Goal: Task Accomplishment & Management: Use online tool/utility

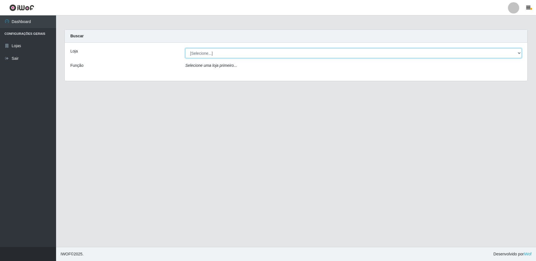
click at [215, 53] on select "[Selecione...] Extrabom - Loja 16 [GEOGRAPHIC_DATA]" at bounding box center [353, 53] width 337 height 10
select select "450"
click at [185, 48] on select "[Selecione...] Extrabom - Loja 16 [GEOGRAPHIC_DATA]" at bounding box center [353, 53] width 337 height 10
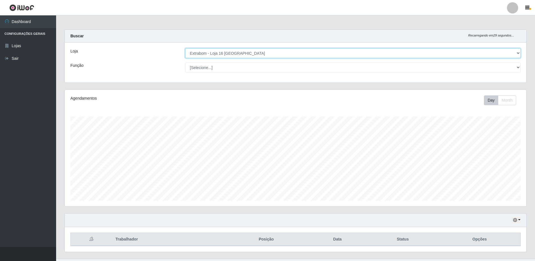
scroll to position [12, 0]
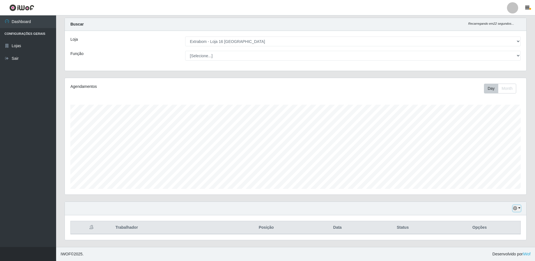
click at [518, 207] on button "button" at bounding box center [517, 208] width 8 height 6
click at [500, 201] on button "Não encerrados" at bounding box center [498, 199] width 44 height 12
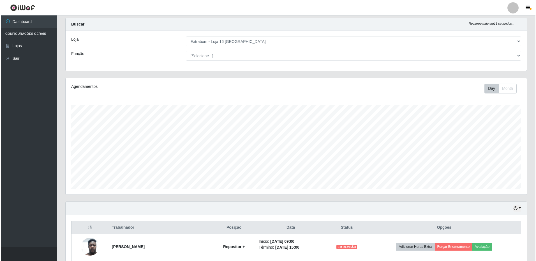
scroll to position [62, 0]
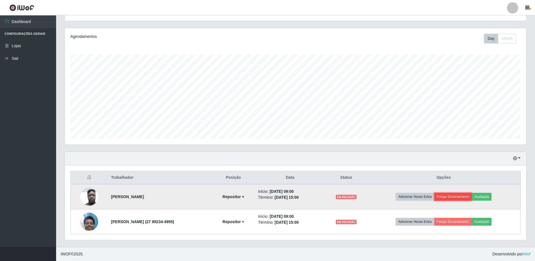
click at [452, 199] on button "Forçar Encerramento" at bounding box center [453, 197] width 38 height 8
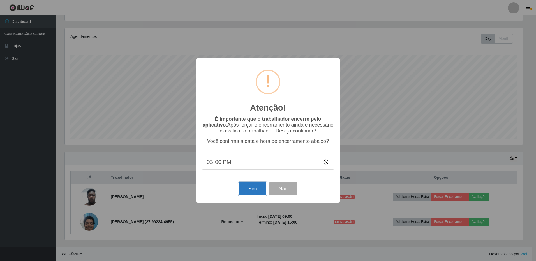
click at [252, 192] on button "Sim" at bounding box center [252, 188] width 27 height 13
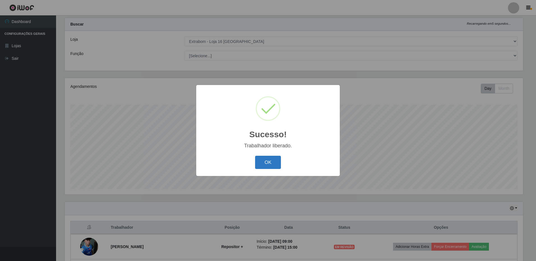
click at [274, 167] on button "OK" at bounding box center [268, 162] width 26 height 13
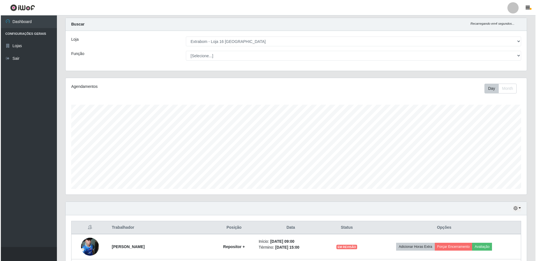
scroll to position [62, 0]
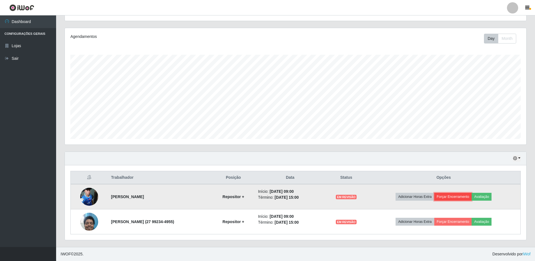
click at [462, 199] on button "Forçar Encerramento" at bounding box center [453, 197] width 38 height 8
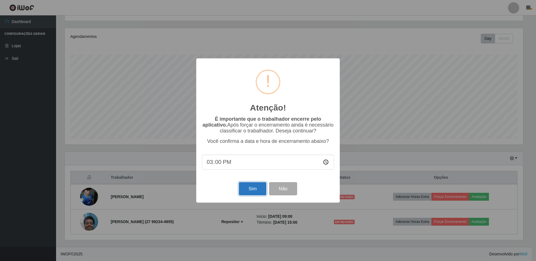
click at [248, 191] on button "Sim" at bounding box center [252, 188] width 27 height 13
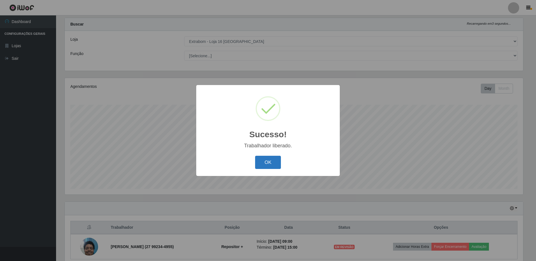
click at [273, 166] on button "OK" at bounding box center [268, 162] width 26 height 13
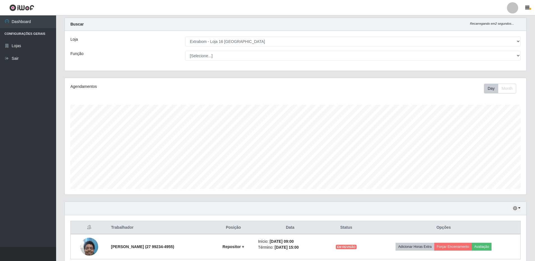
scroll to position [37, 0]
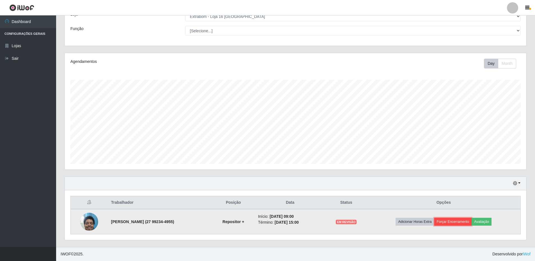
click at [452, 224] on button "Forçar Encerramento" at bounding box center [453, 222] width 38 height 8
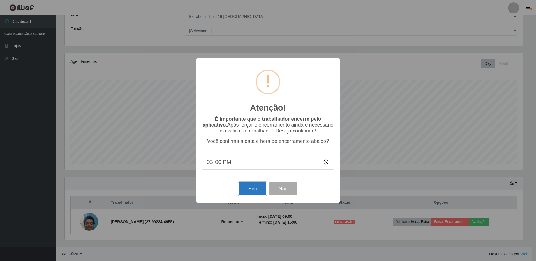
click at [257, 190] on button "Sim" at bounding box center [252, 188] width 27 height 13
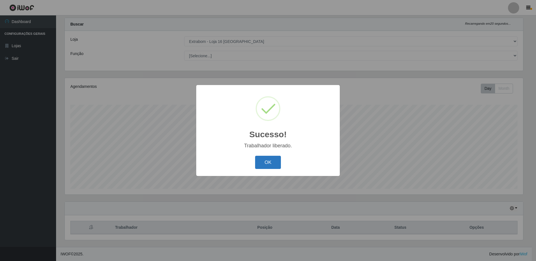
click at [265, 166] on button "OK" at bounding box center [268, 162] width 26 height 13
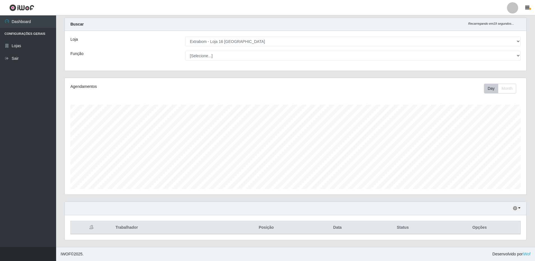
scroll to position [0, 0]
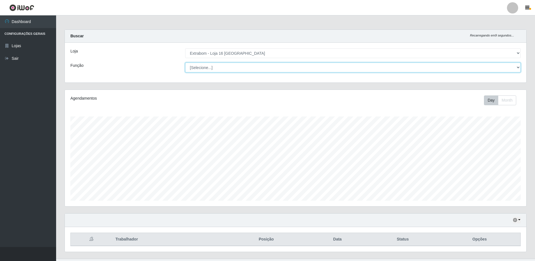
click at [515, 66] on select "[Selecione...] Repositor Repositor + Repositor ++" at bounding box center [353, 68] width 336 height 10
click at [185, 63] on select "[Selecione...] Repositor Repositor + Repositor ++" at bounding box center [353, 68] width 336 height 10
click at [518, 68] on select "[Selecione...] Repositor Repositor + Repositor ++" at bounding box center [353, 68] width 336 height 10
click at [185, 63] on select "[Selecione...] Repositor Repositor + Repositor ++" at bounding box center [353, 68] width 336 height 10
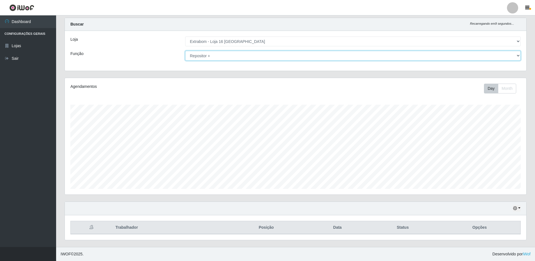
drag, startPoint x: 518, startPoint y: 56, endPoint x: 513, endPoint y: 57, distance: 4.9
click at [518, 56] on select "[Selecione...] Repositor Repositor + Repositor ++" at bounding box center [353, 56] width 336 height 10
click at [185, 51] on select "[Selecione...] Repositor Repositor + Repositor ++" at bounding box center [353, 56] width 336 height 10
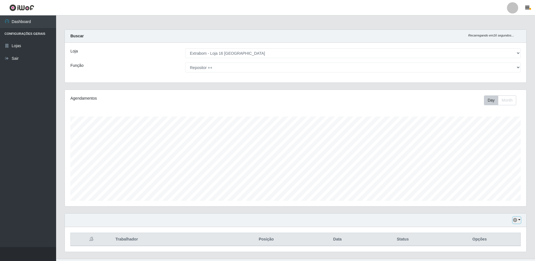
click at [520, 219] on button "button" at bounding box center [517, 220] width 8 height 6
click at [483, 164] on button "Hoje" at bounding box center [498, 164] width 44 height 12
click at [520, 219] on button "button" at bounding box center [517, 220] width 8 height 6
click at [490, 176] on button "1 dia" at bounding box center [498, 176] width 44 height 12
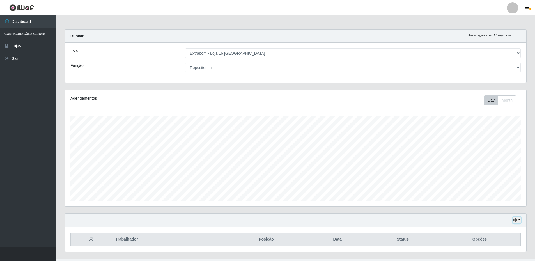
click at [515, 222] on icon "button" at bounding box center [515, 220] width 4 height 4
click at [497, 189] on button "3 dias" at bounding box center [498, 188] width 44 height 12
click at [517, 221] on icon "button" at bounding box center [515, 220] width 4 height 4
click at [496, 201] on button "1 Semana" at bounding box center [498, 199] width 44 height 12
click at [516, 220] on icon "button" at bounding box center [515, 220] width 4 height 4
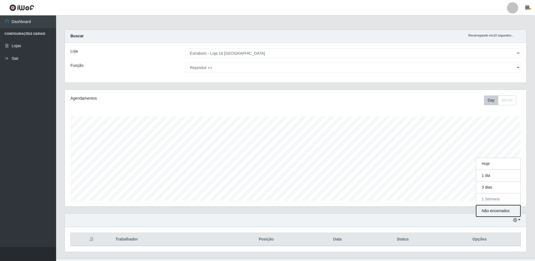
click at [504, 210] on button "Não encerrados" at bounding box center [498, 211] width 44 height 12
click at [514, 105] on div "Agendamentos Day Month" at bounding box center [296, 148] width 462 height 116
click at [513, 102] on button "Month" at bounding box center [507, 100] width 18 height 10
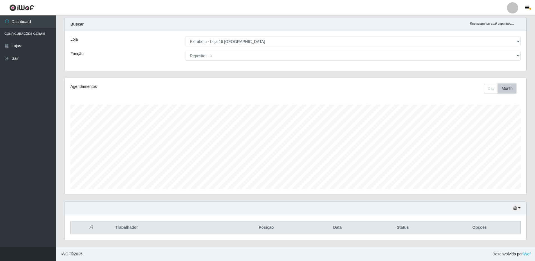
scroll to position [0, 0]
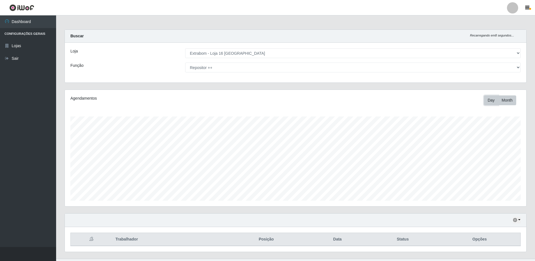
click at [487, 103] on button "Day" at bounding box center [491, 100] width 14 height 10
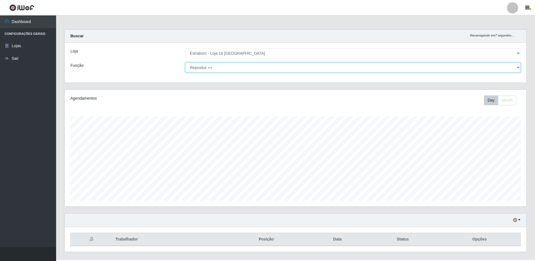
click at [517, 69] on select "[Selecione...] Repositor Repositor + Repositor ++" at bounding box center [353, 68] width 336 height 10
click at [185, 63] on select "[Selecione...] Repositor Repositor + Repositor ++" at bounding box center [353, 68] width 336 height 10
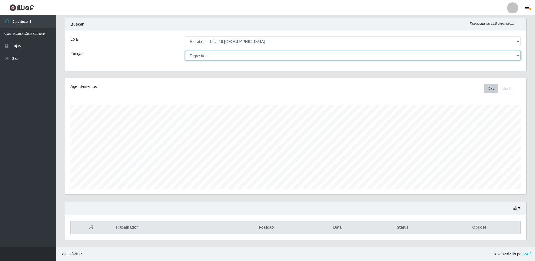
click at [518, 55] on select "[Selecione...] Repositor Repositor + Repositor ++" at bounding box center [353, 56] width 336 height 10
click at [185, 51] on select "[Selecione...] Repositor Repositor + Repositor ++" at bounding box center [353, 56] width 336 height 10
click at [517, 209] on icon "button" at bounding box center [515, 208] width 4 height 4
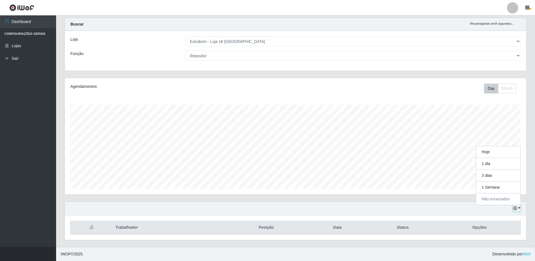
scroll to position [116, 462]
click at [458, 100] on div "Agendamentos Day Month 13/07 Agendamentos 12" at bounding box center [296, 136] width 462 height 116
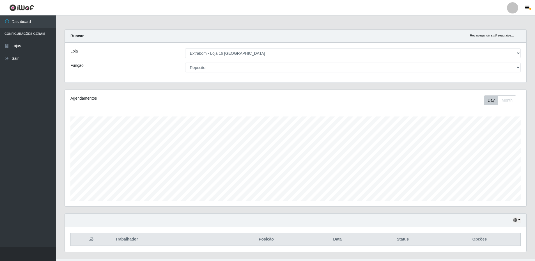
scroll to position [12, 0]
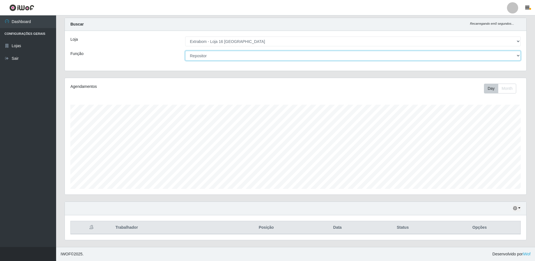
click at [219, 56] on select "[Selecione...] Repositor Repositor + Repositor ++" at bounding box center [353, 56] width 336 height 10
click at [185, 51] on select "[Selecione...] Repositor Repositor + Repositor ++" at bounding box center [353, 56] width 336 height 10
click at [224, 54] on select "[Selecione...] Repositor Repositor + Repositor ++" at bounding box center [353, 56] width 336 height 10
select select "[Selecione...]"
click at [185, 51] on select "[Selecione...] Repositor Repositor + Repositor ++" at bounding box center [353, 56] width 336 height 10
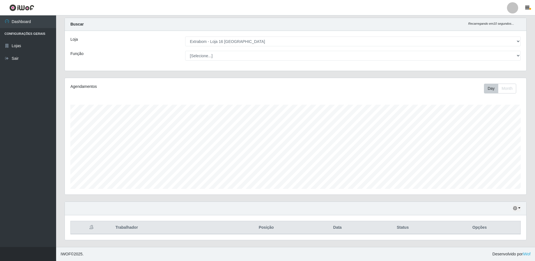
click at [519, 212] on div "Hoje 1 dia 3 dias 1 Semana Não encerrados" at bounding box center [296, 208] width 462 height 13
click at [519, 211] on button "button" at bounding box center [517, 208] width 8 height 6
